Goal: Task Accomplishment & Management: Manage account settings

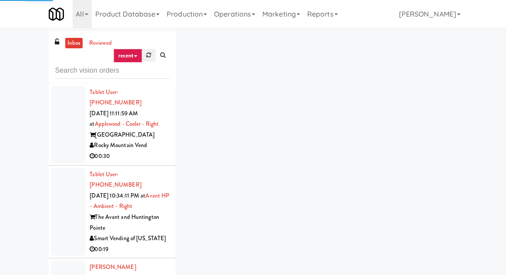
click at [148, 58] on link at bounding box center [148, 55] width 13 height 13
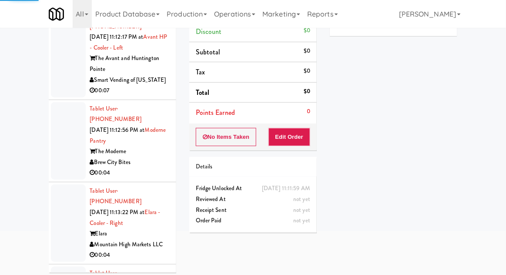
scroll to position [75, 0]
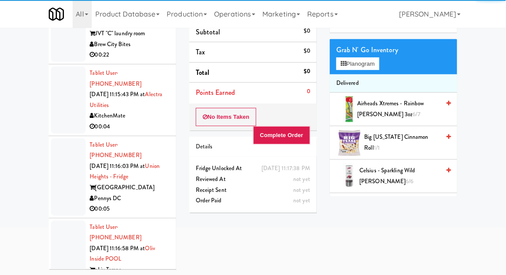
scroll to position [6434, 0]
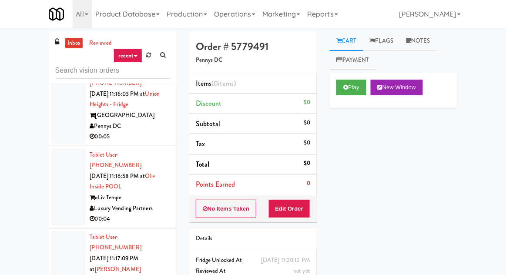
scroll to position [6333, 0]
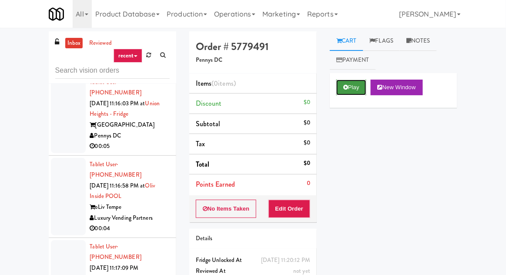
click at [352, 93] on button "Play" at bounding box center [351, 88] width 30 height 16
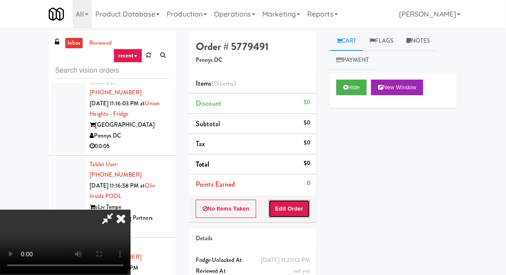
click at [298, 215] on button "Edit Order" at bounding box center [289, 209] width 42 height 18
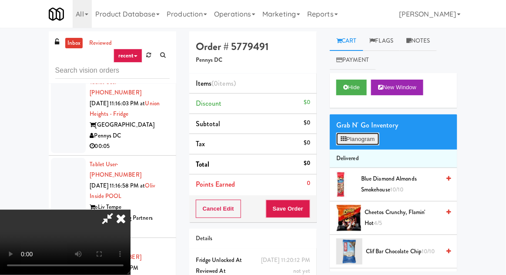
click at [353, 138] on button "Planogram" at bounding box center [357, 139] width 43 height 13
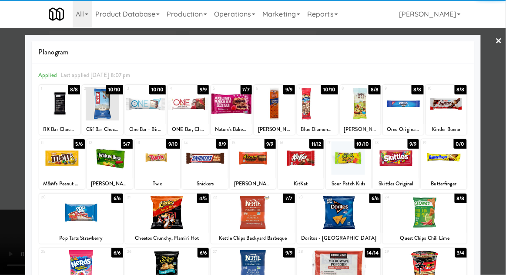
click at [307, 160] on div at bounding box center [301, 158] width 46 height 34
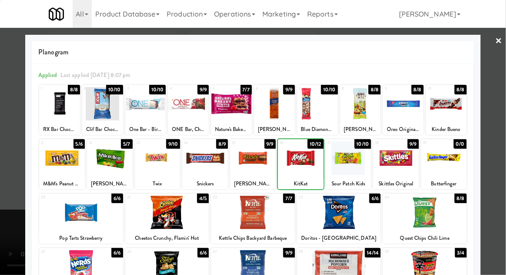
click at [147, 161] on div at bounding box center [158, 158] width 46 height 34
click at [2, 184] on div at bounding box center [253, 137] width 506 height 275
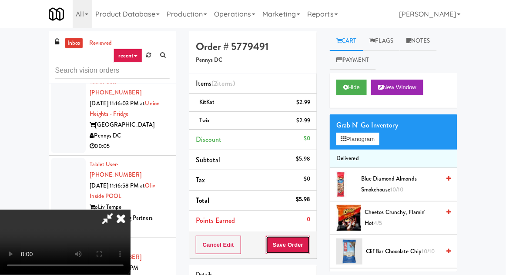
click at [308, 237] on button "Save Order" at bounding box center [288, 245] width 44 height 18
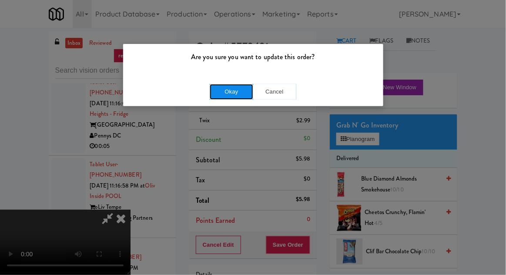
click at [238, 92] on button "Okay" at bounding box center [232, 92] width 44 height 16
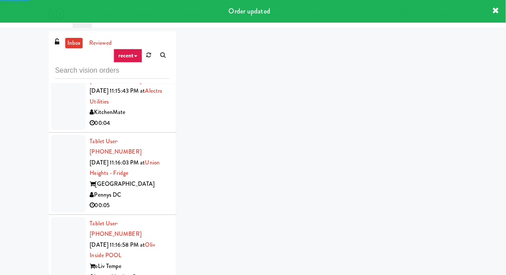
scroll to position [6269, 0]
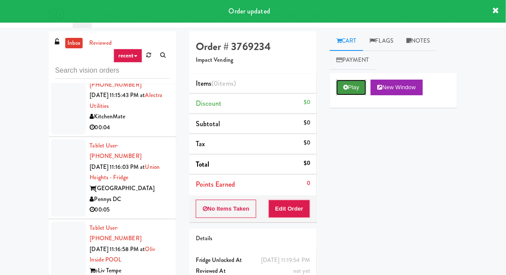
click at [341, 89] on button "Play" at bounding box center [351, 88] width 30 height 16
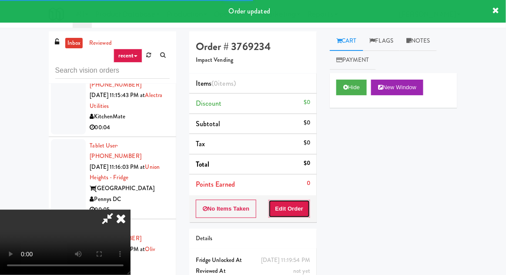
click at [292, 208] on button "Edit Order" at bounding box center [289, 209] width 42 height 18
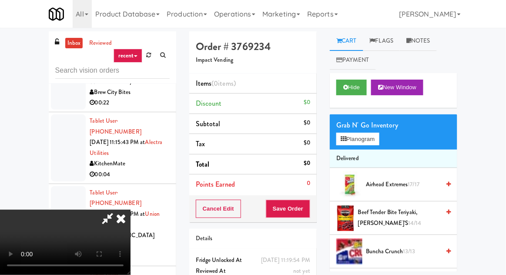
scroll to position [0, 0]
click at [349, 139] on button "Planogram" at bounding box center [357, 139] width 43 height 13
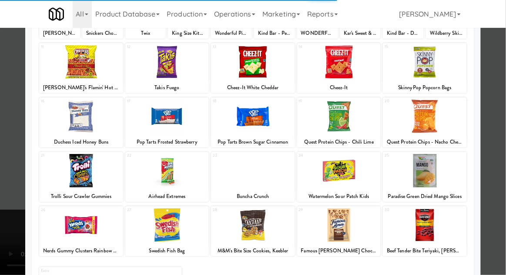
scroll to position [110, 0]
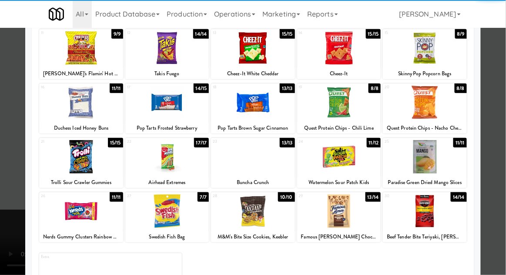
click at [267, 211] on div at bounding box center [253, 212] width 84 height 34
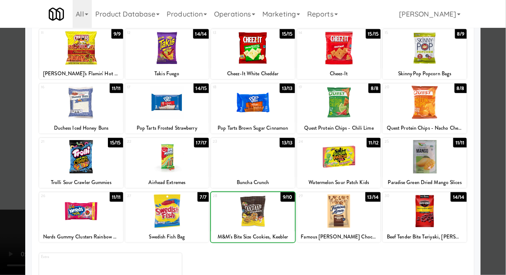
click at [10, 189] on div at bounding box center [253, 137] width 506 height 275
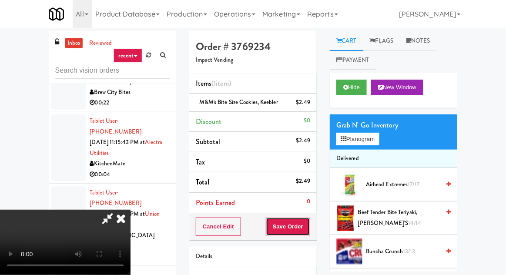
click at [309, 227] on button "Save Order" at bounding box center [288, 227] width 44 height 18
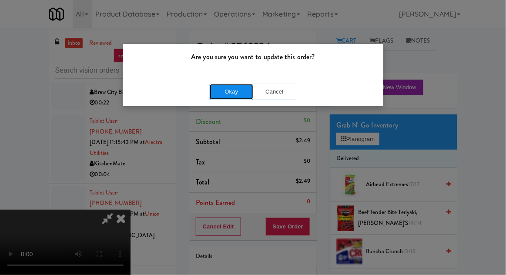
click at [252, 86] on button "Okay" at bounding box center [232, 92] width 44 height 16
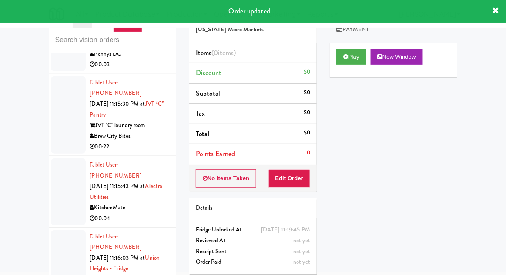
scroll to position [6145, 0]
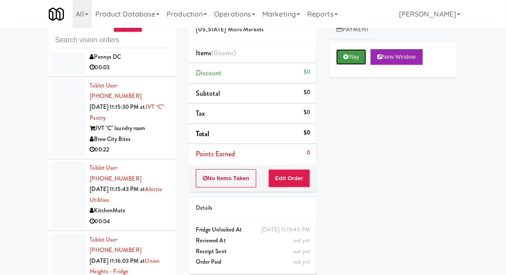
click at [345, 55] on icon at bounding box center [345, 57] width 5 height 6
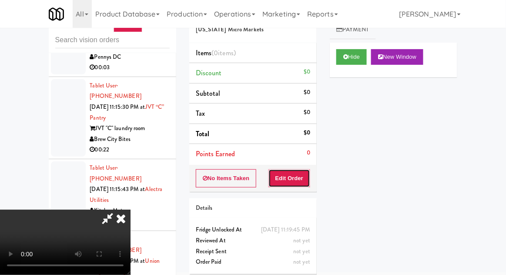
click at [292, 185] on button "Edit Order" at bounding box center [289, 178] width 42 height 18
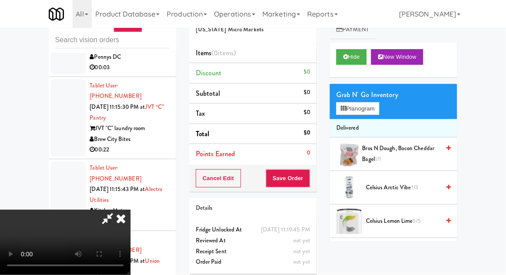
scroll to position [0, 0]
click at [358, 108] on button "Planogram" at bounding box center [357, 108] width 43 height 13
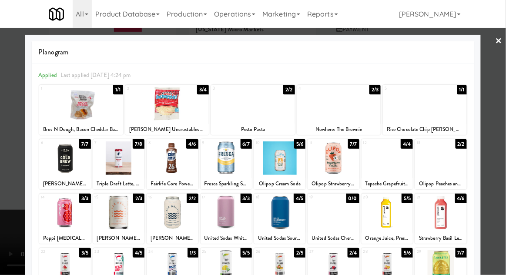
click at [342, 217] on div at bounding box center [333, 213] width 51 height 34
click at [11, 186] on div at bounding box center [253, 137] width 506 height 275
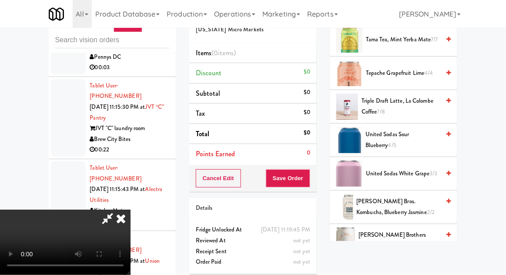
scroll to position [1090, 0]
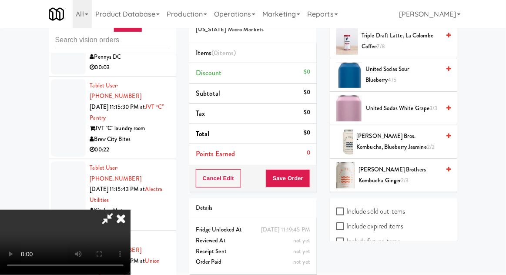
click at [375, 205] on label "Include sold out items" at bounding box center [370, 211] width 69 height 13
click at [346, 208] on input "Include sold out items" at bounding box center [341, 211] width 10 height 7
checkbox input "true"
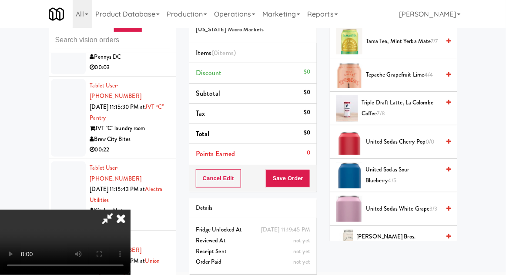
click at [407, 137] on span "United Sodas Cherry Pop 0/0" at bounding box center [403, 142] width 74 height 11
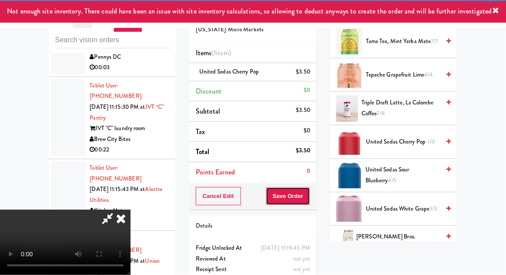
click at [308, 195] on button "Save Order" at bounding box center [288, 196] width 44 height 18
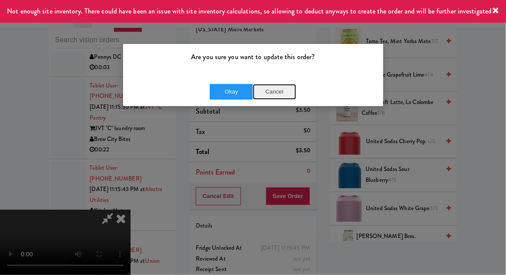
click at [281, 94] on button "Cancel" at bounding box center [275, 92] width 44 height 16
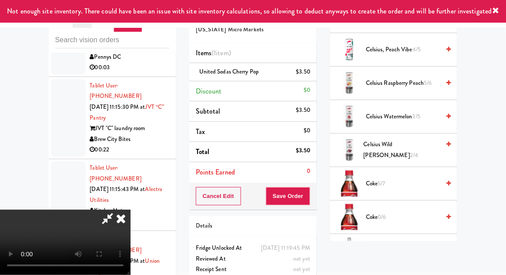
scroll to position [239, 0]
click at [402, 178] on span "Coke 5/7" at bounding box center [403, 183] width 74 height 11
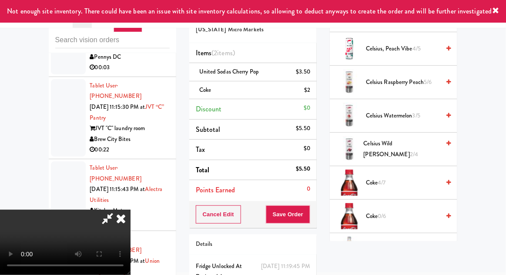
click at [315, 210] on div "Cancel Edit Save Order" at bounding box center [252, 214] width 127 height 27
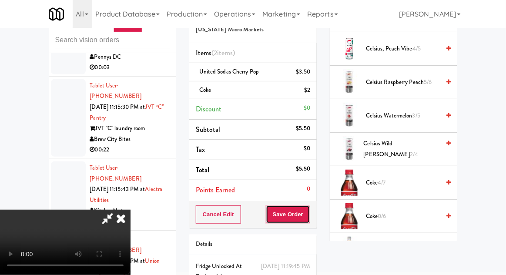
click at [310, 211] on button "Save Order" at bounding box center [288, 214] width 44 height 18
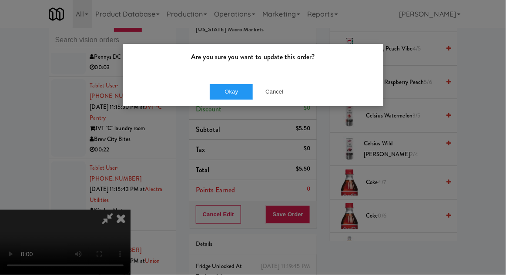
click at [228, 104] on div "Okay Cancel" at bounding box center [253, 91] width 260 height 29
click at [239, 90] on button "Okay" at bounding box center [232, 92] width 44 height 16
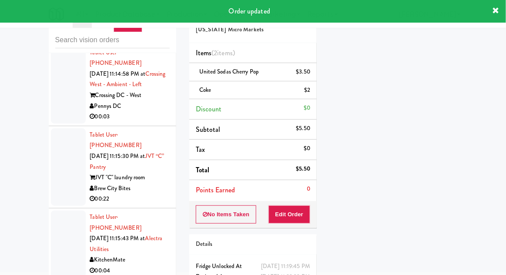
scroll to position [6092, 0]
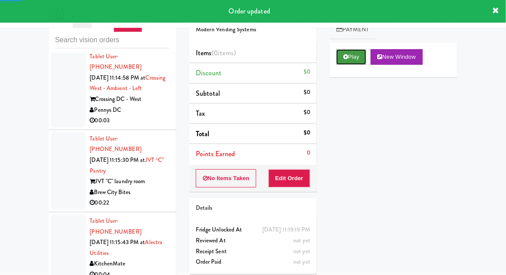
click at [347, 59] on icon at bounding box center [345, 57] width 5 height 6
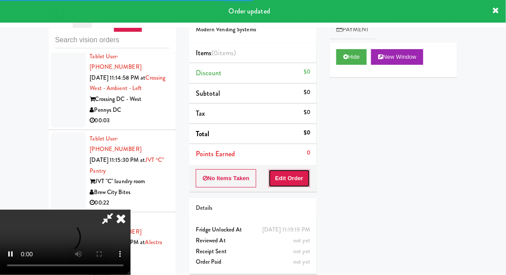
click at [297, 171] on button "Edit Order" at bounding box center [289, 178] width 42 height 18
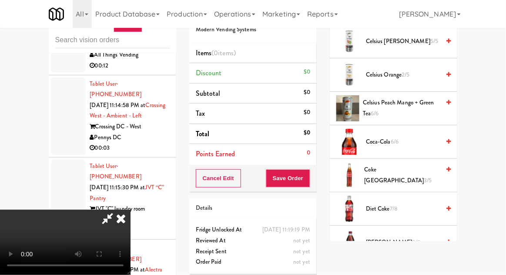
scroll to position [315, 0]
click at [390, 169] on span "Coke Mexico 3/5" at bounding box center [403, 174] width 76 height 21
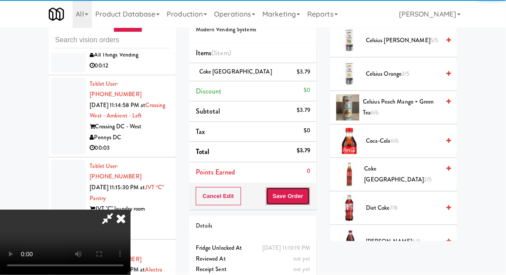
click at [308, 202] on button "Save Order" at bounding box center [288, 196] width 44 height 18
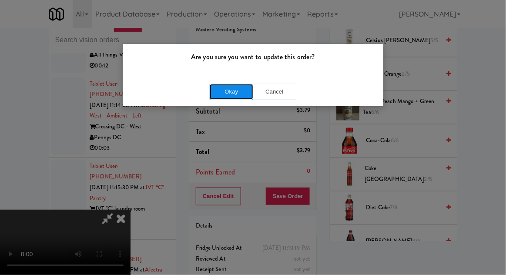
click at [240, 89] on button "Okay" at bounding box center [232, 92] width 44 height 16
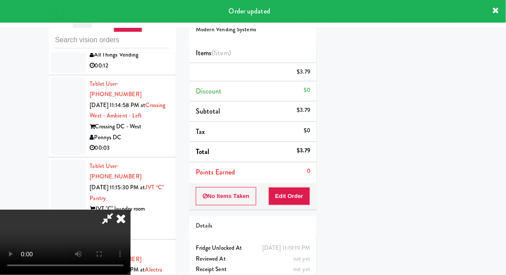
scroll to position [86, 0]
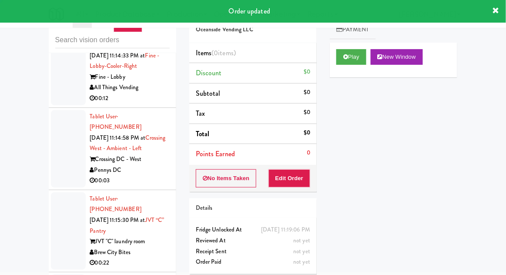
scroll to position [6018, 0]
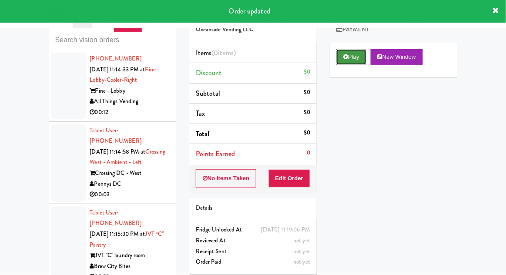
click at [351, 53] on button "Play" at bounding box center [351, 57] width 30 height 16
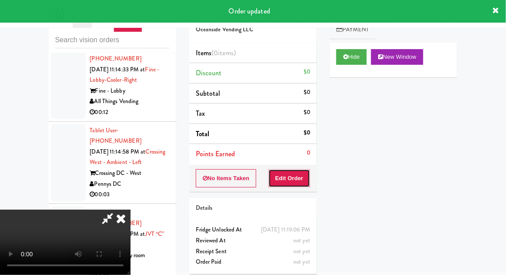
click at [296, 175] on button "Edit Order" at bounding box center [289, 178] width 42 height 18
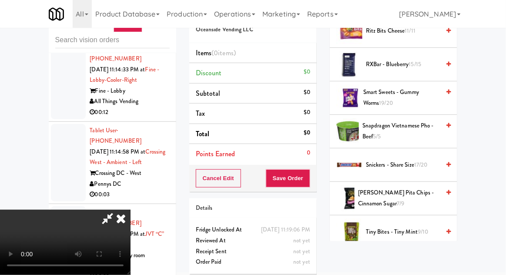
scroll to position [857, 0]
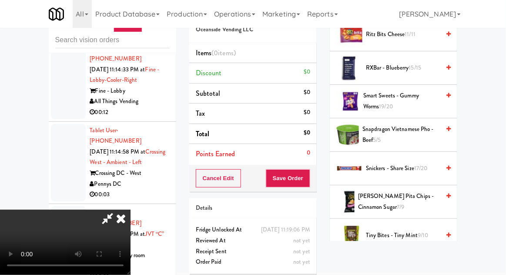
click at [387, 163] on span "Snickers - Share Size 17/20" at bounding box center [403, 168] width 74 height 11
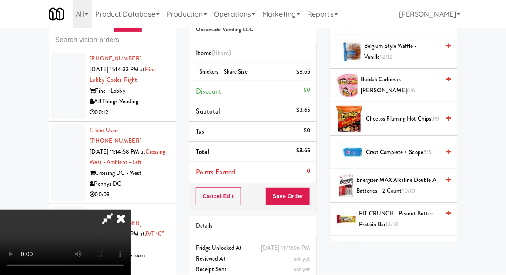
scroll to position [138, 0]
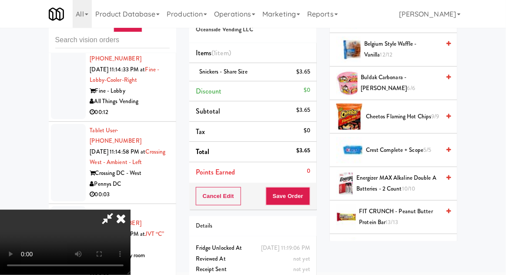
click at [377, 216] on span "FIT CRUNCH - Peanut Butter Protein Bar 13/13" at bounding box center [399, 216] width 81 height 21
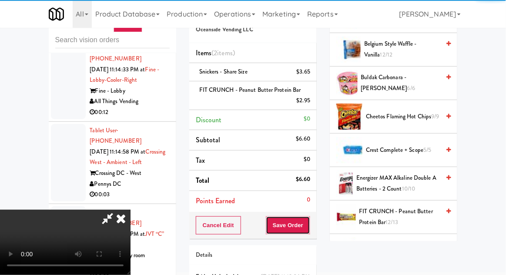
click at [306, 231] on button "Save Order" at bounding box center [288, 225] width 44 height 18
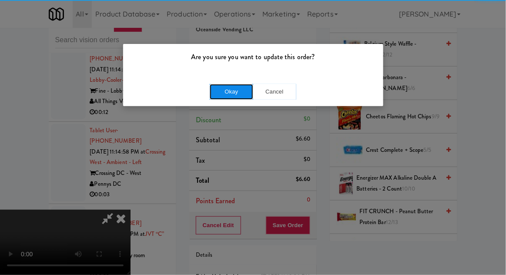
click at [232, 96] on button "Okay" at bounding box center [232, 92] width 44 height 16
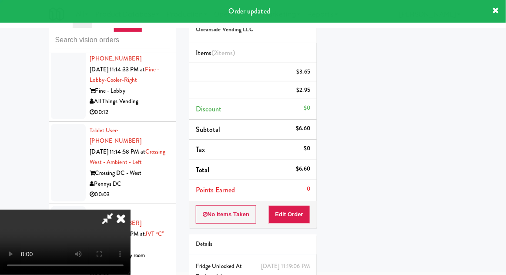
scroll to position [86, 0]
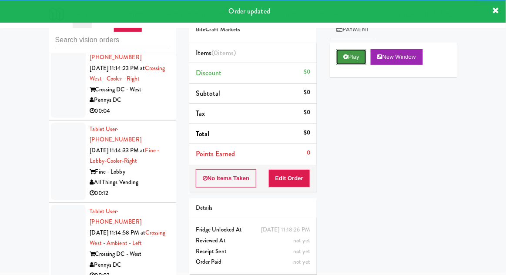
click at [349, 57] on button "Play" at bounding box center [351, 57] width 30 height 16
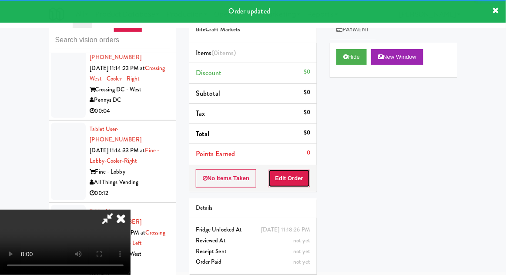
click at [286, 185] on button "Edit Order" at bounding box center [289, 178] width 42 height 18
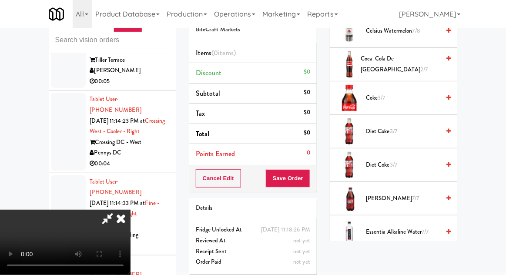
scroll to position [389, 0]
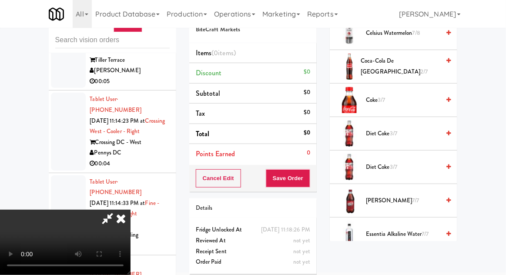
click at [397, 131] on span "3/7" at bounding box center [393, 133] width 7 height 8
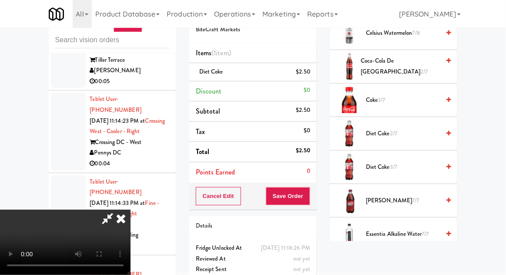
click at [396, 133] on span "2/7" at bounding box center [393, 133] width 7 height 8
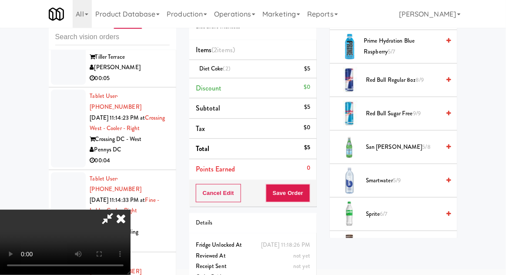
scroll to position [1195, 0]
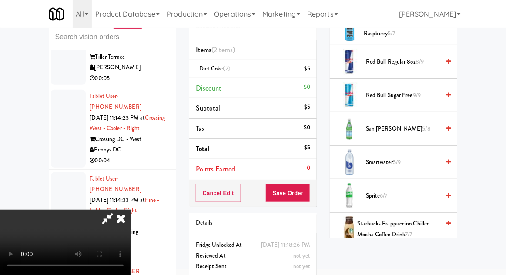
click at [392, 124] on span "San [PERSON_NAME] 5/8" at bounding box center [403, 129] width 74 height 11
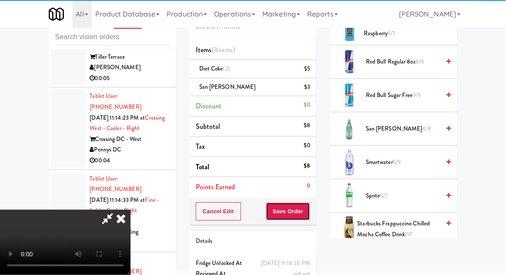
click at [310, 208] on button "Save Order" at bounding box center [288, 211] width 44 height 18
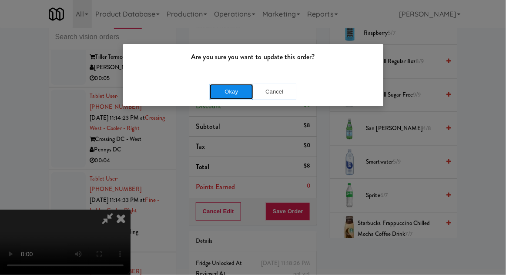
click at [234, 95] on button "Okay" at bounding box center [232, 92] width 44 height 16
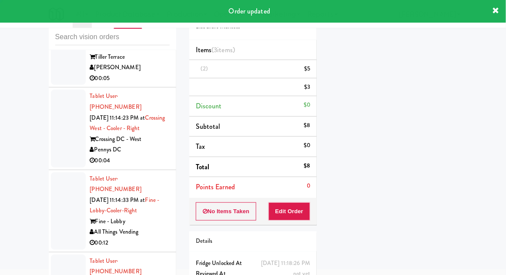
scroll to position [0, 0]
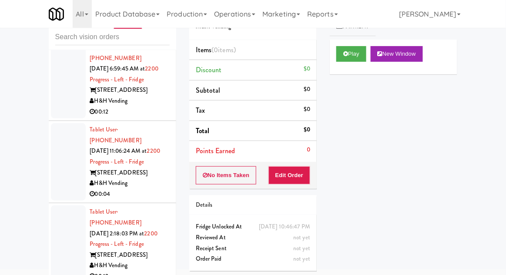
click at [71, 205] on div at bounding box center [68, 243] width 35 height 77
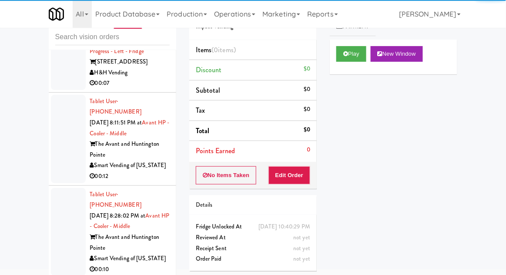
scroll to position [1126, 0]
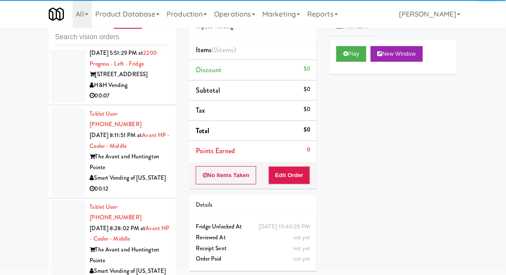
click at [69, 201] on div at bounding box center [68, 245] width 35 height 88
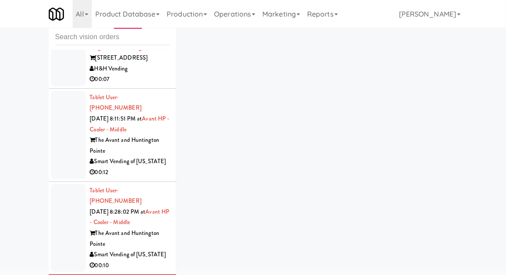
scroll to position [1154, 0]
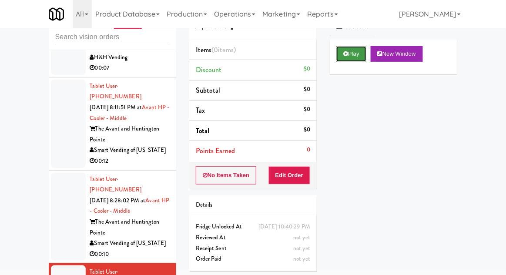
click at [347, 54] on icon at bounding box center [345, 54] width 5 height 6
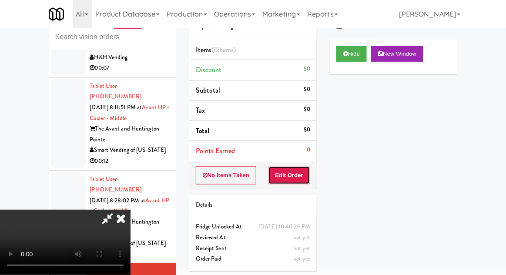
click at [291, 175] on button "Edit Order" at bounding box center [289, 175] width 42 height 18
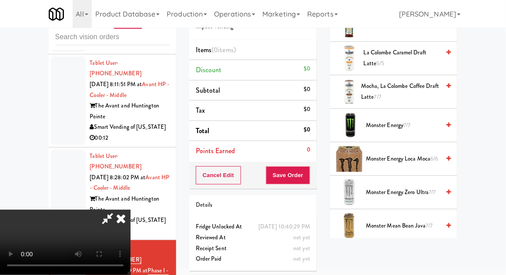
scroll to position [931, 0]
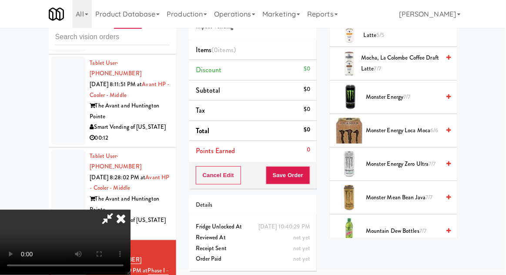
click at [396, 159] on span "Monster Energy Zero Ultra 7/7" at bounding box center [403, 164] width 74 height 11
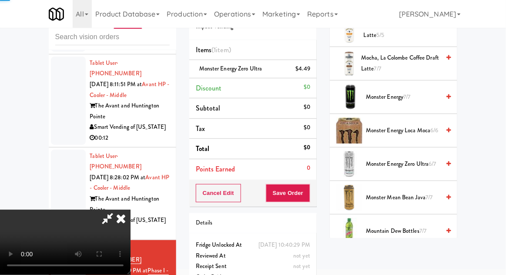
click at [398, 159] on span "Monster Energy Zero Ultra 6/7" at bounding box center [403, 164] width 74 height 11
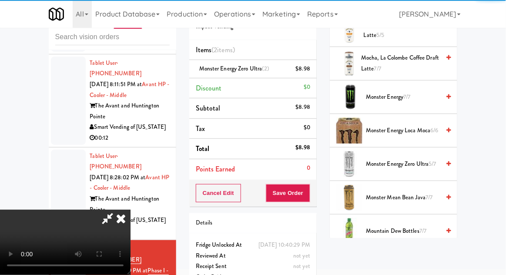
scroll to position [32, 0]
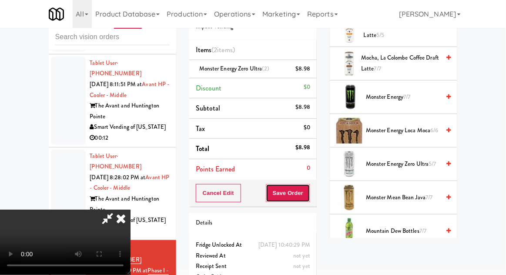
click at [308, 195] on button "Save Order" at bounding box center [288, 193] width 44 height 18
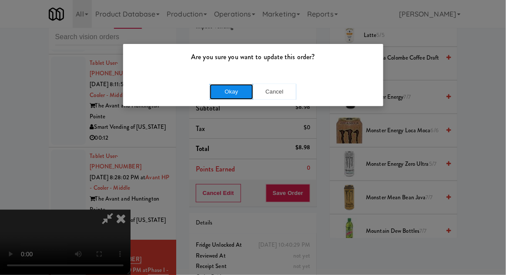
click at [240, 90] on button "Okay" at bounding box center [232, 92] width 44 height 16
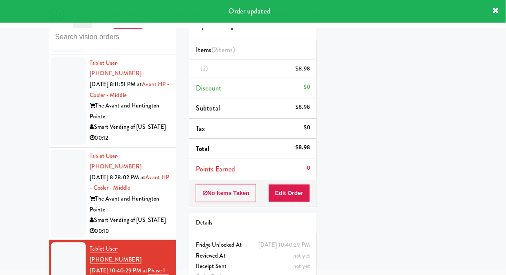
scroll to position [0, 0]
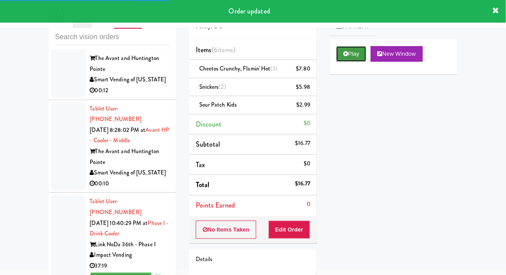
click at [348, 54] on icon at bounding box center [345, 54] width 5 height 6
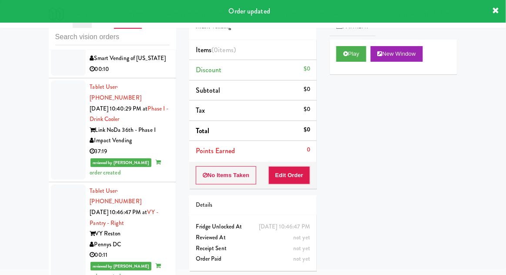
scroll to position [1336, 0]
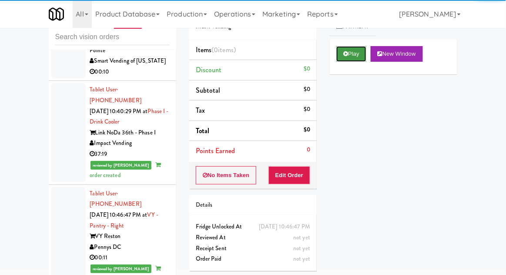
click at [340, 57] on button "Play" at bounding box center [351, 54] width 30 height 16
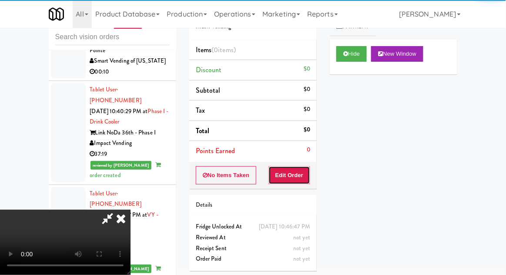
click at [289, 175] on button "Edit Order" at bounding box center [289, 175] width 42 height 18
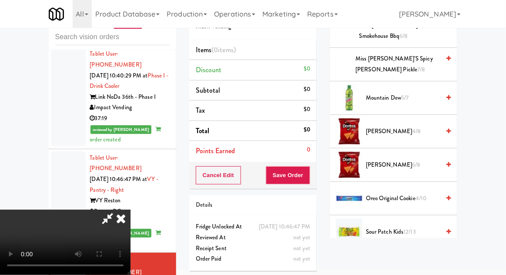
scroll to position [623, 0]
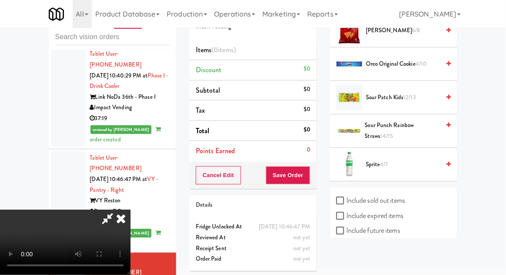
click at [387, 198] on label "Include sold out items" at bounding box center [370, 200] width 69 height 13
click at [346, 198] on input "Include sold out items" at bounding box center [341, 201] width 10 height 7
checkbox input "true"
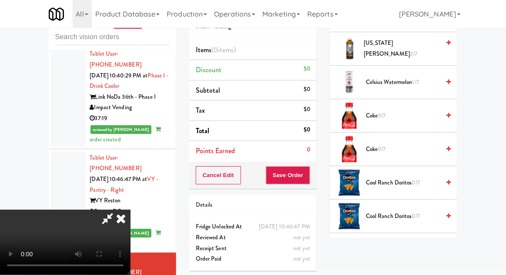
scroll to position [132, 0]
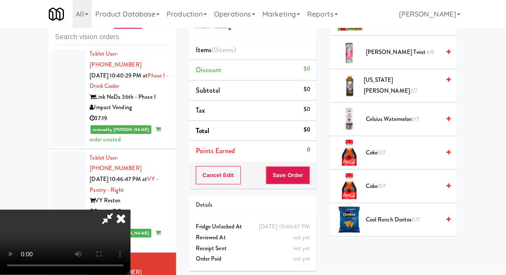
click at [395, 151] on span "Coke 0/7" at bounding box center [403, 153] width 74 height 11
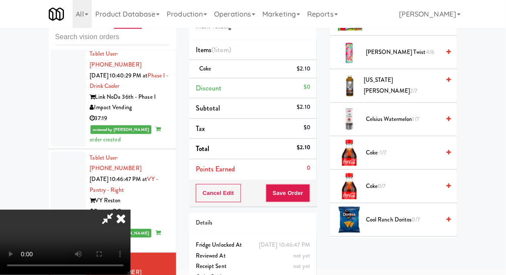
click at [393, 215] on span "Cool Ranch Doritos 0/7" at bounding box center [403, 220] width 74 height 11
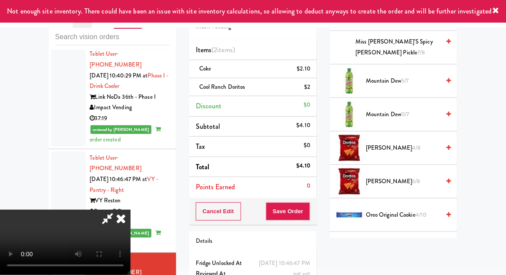
scroll to position [886, 0]
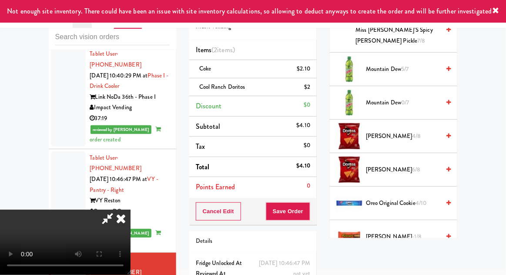
click at [412, 131] on span "[PERSON_NAME] 4/8" at bounding box center [403, 136] width 74 height 11
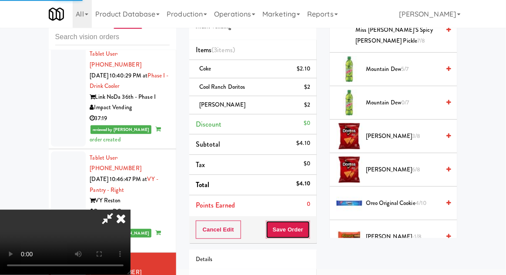
click at [310, 227] on button "Save Order" at bounding box center [288, 230] width 44 height 18
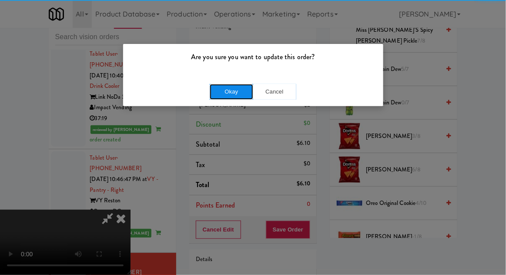
click at [229, 95] on button "Okay" at bounding box center [232, 92] width 44 height 16
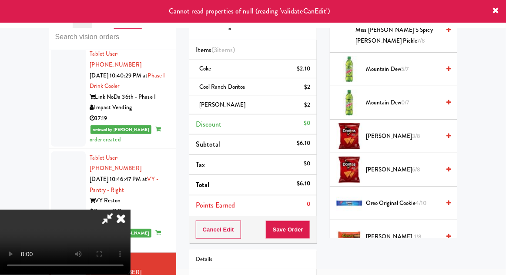
click at [131, 210] on icon at bounding box center [120, 218] width 19 height 17
